Goal: Task Accomplishment & Management: Manage account settings

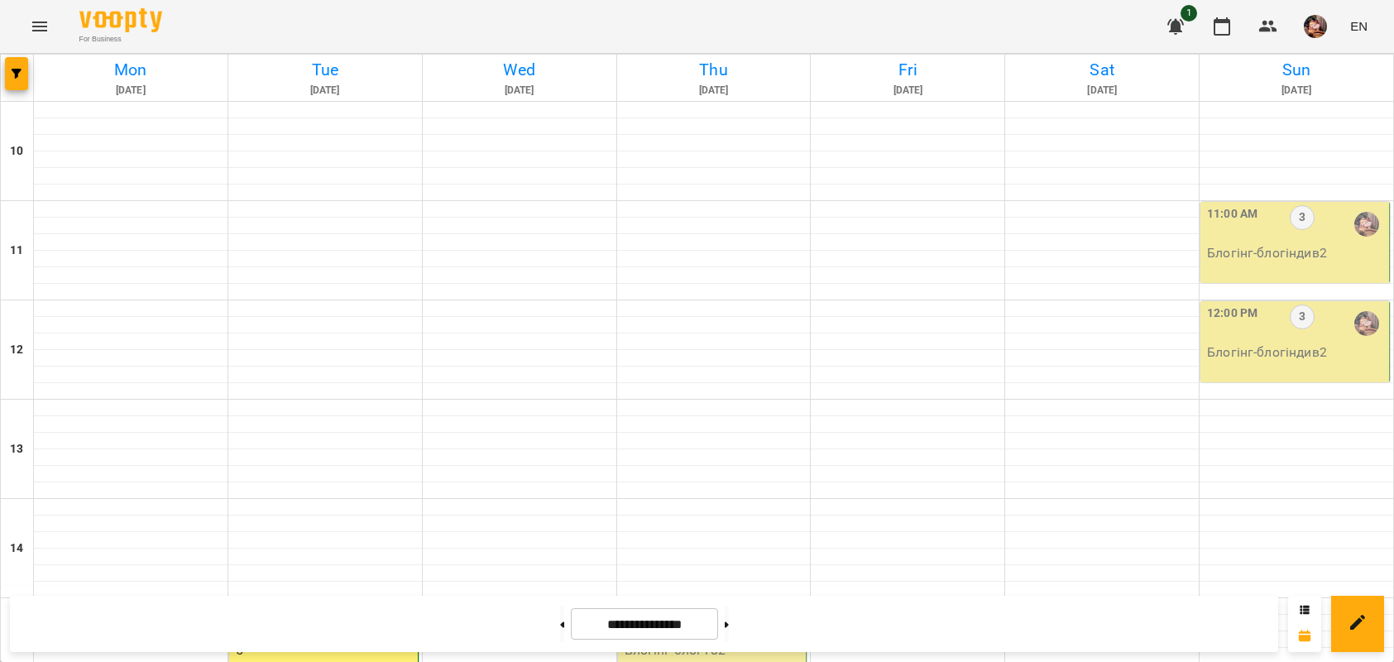
scroll to position [418, 0]
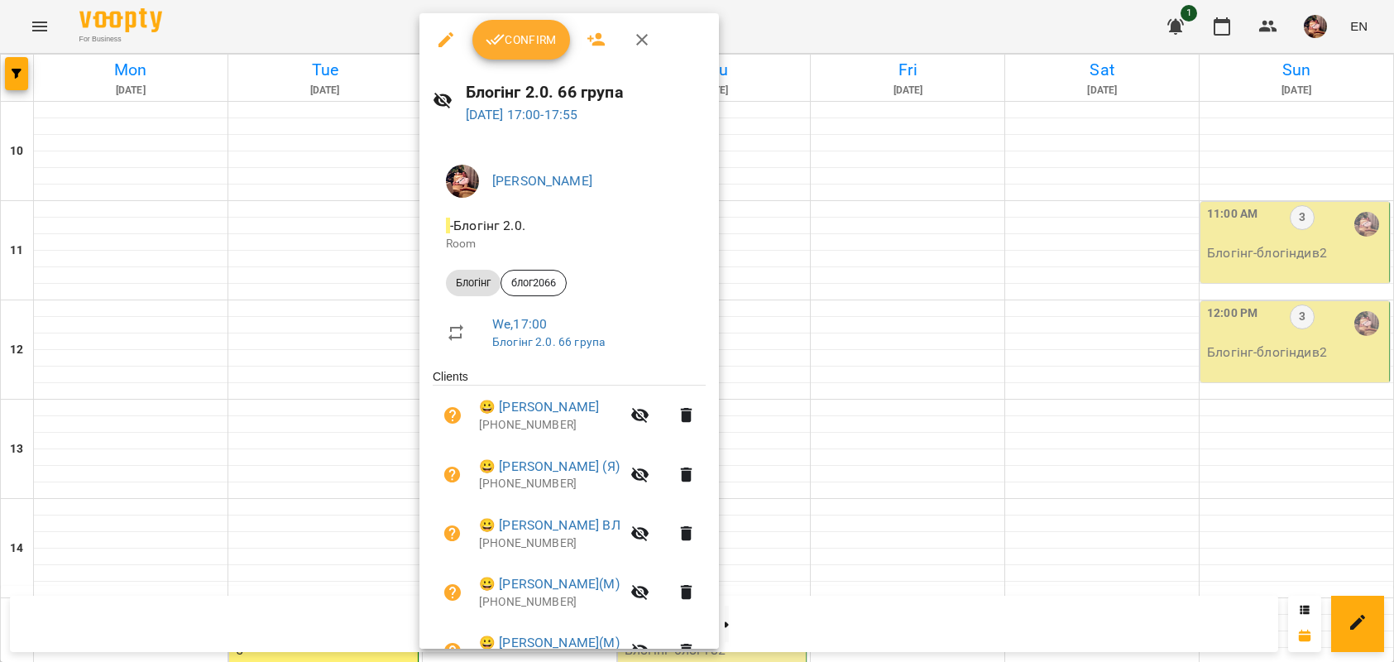
click at [525, 34] on span "Confirm" at bounding box center [521, 40] width 71 height 20
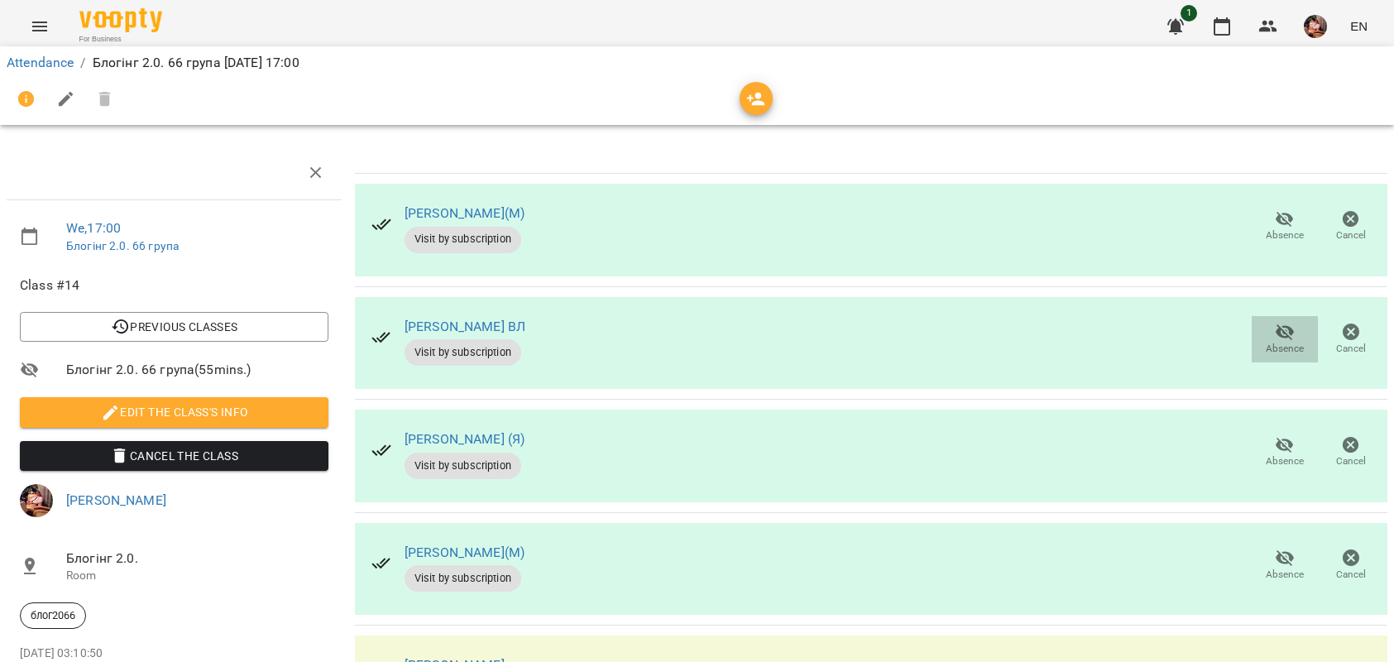
click at [1262, 325] on span "Absence" at bounding box center [1285, 338] width 46 height 33
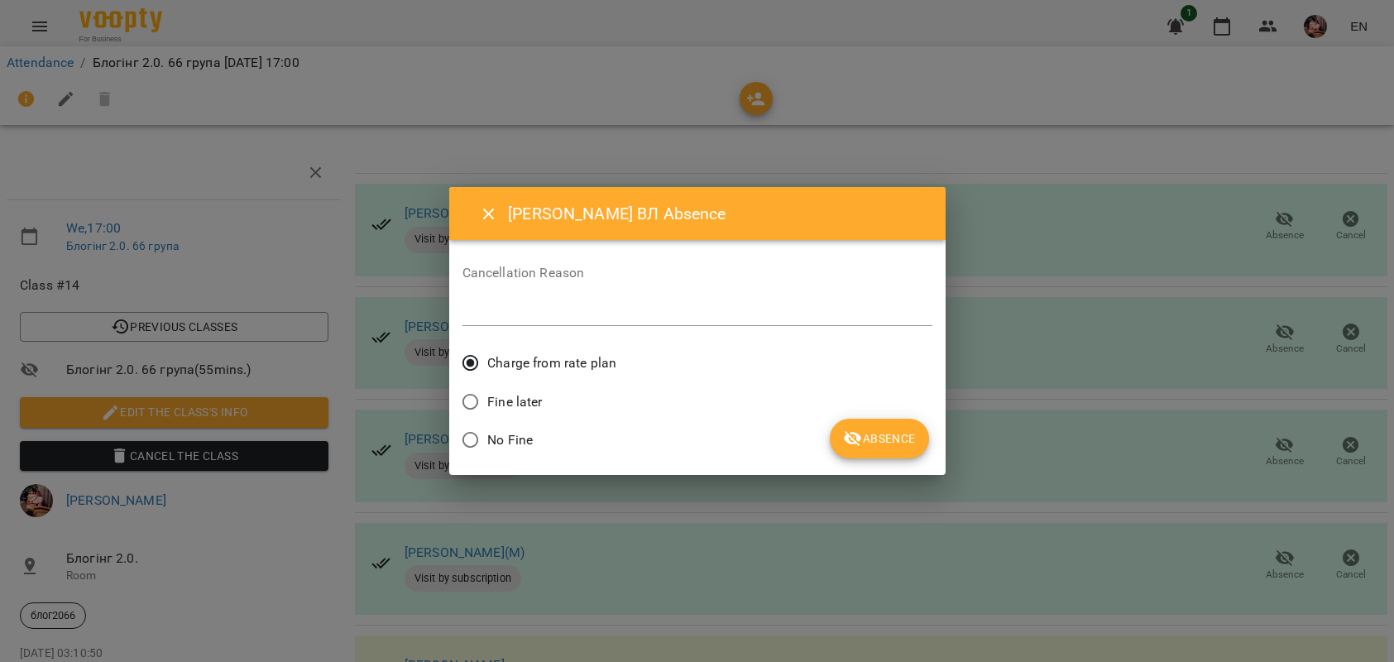
click at [519, 435] on span "No Fine" at bounding box center [510, 440] width 46 height 20
click at [854, 441] on icon "submit" at bounding box center [853, 439] width 20 height 20
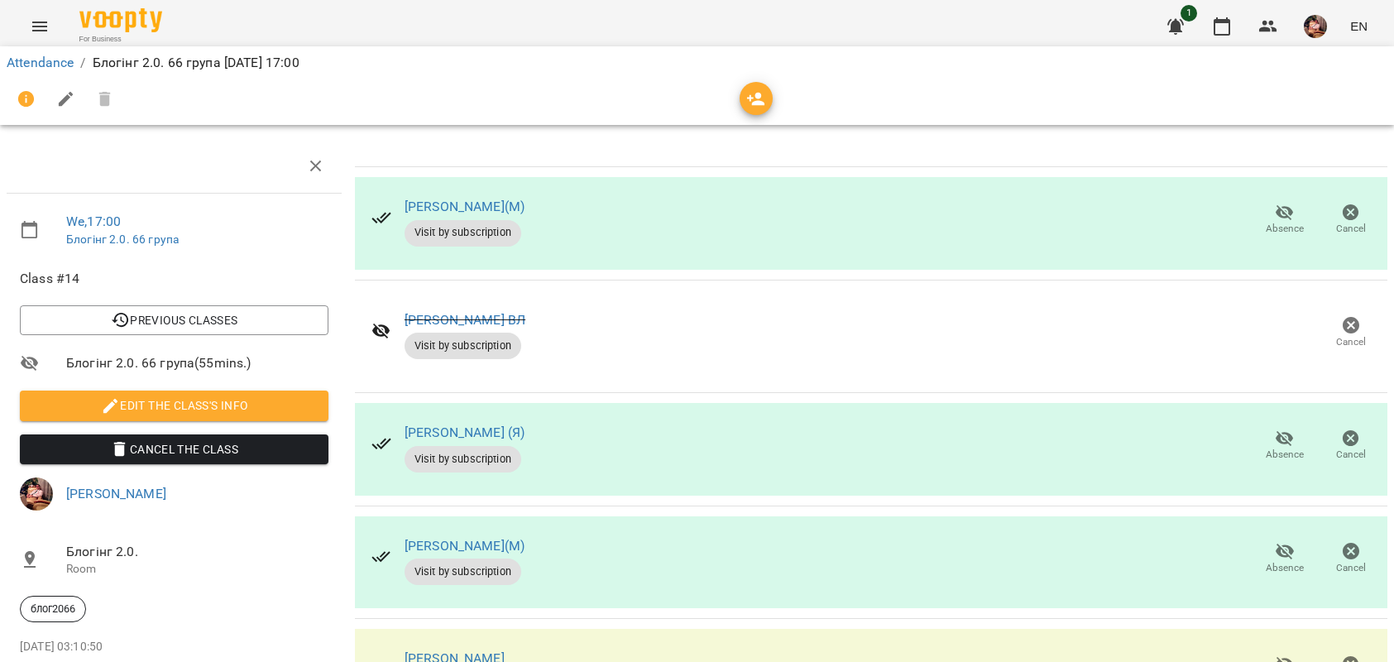
scroll to position [106, 0]
click at [1277, 561] on span "Absence" at bounding box center [1285, 568] width 38 height 14
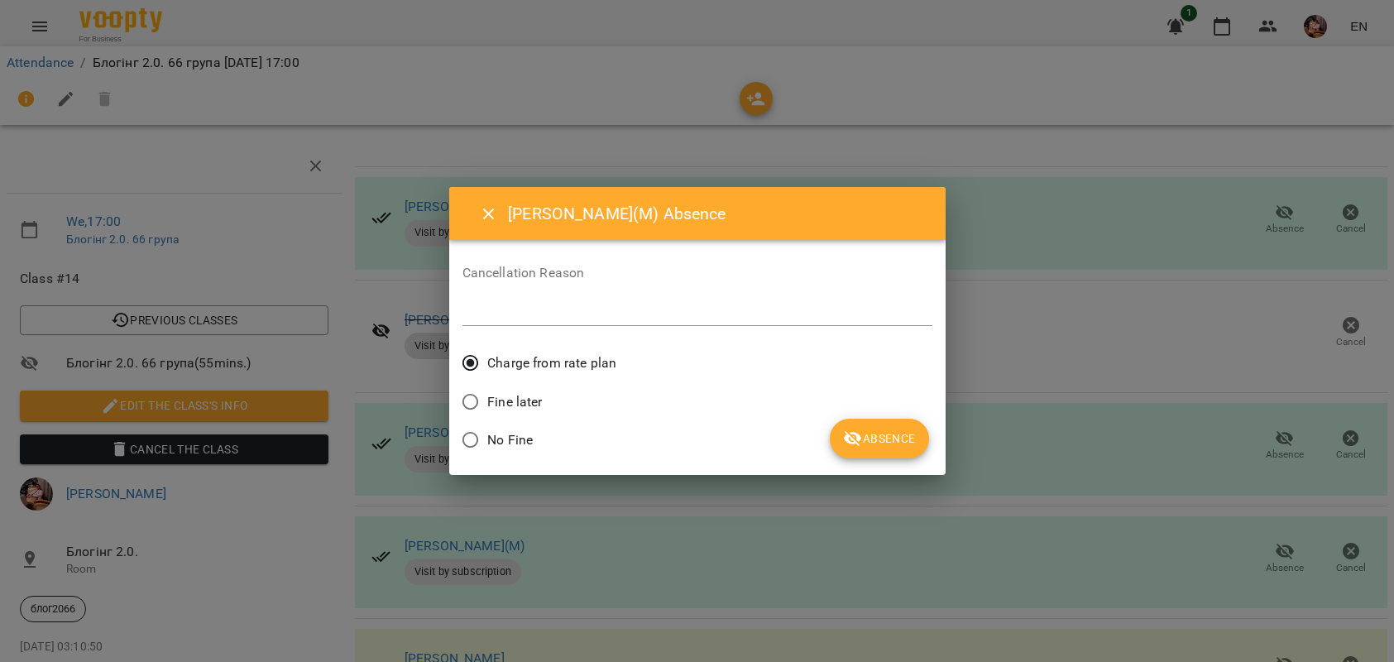
click at [506, 440] on span "No Fine" at bounding box center [510, 440] width 46 height 20
click at [889, 447] on span "Absence" at bounding box center [879, 439] width 72 height 20
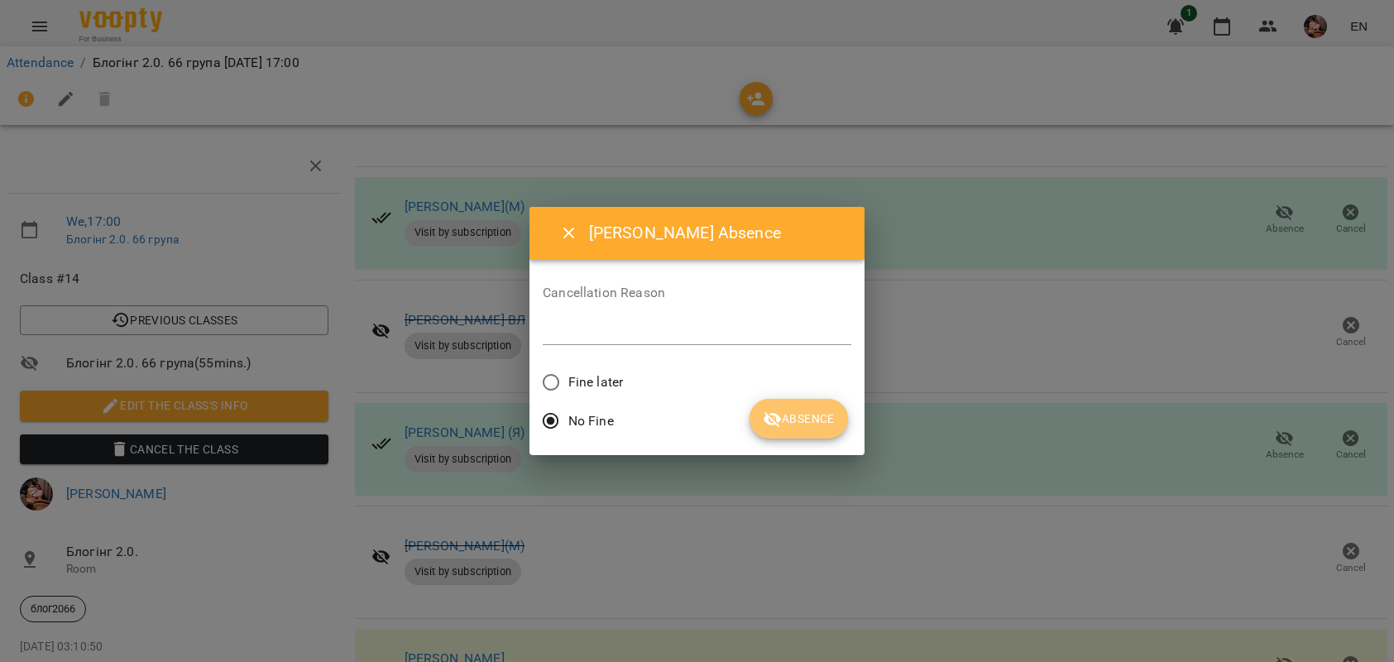
click at [793, 410] on span "Absence" at bounding box center [799, 419] width 72 height 20
